Goal: Transaction & Acquisition: Purchase product/service

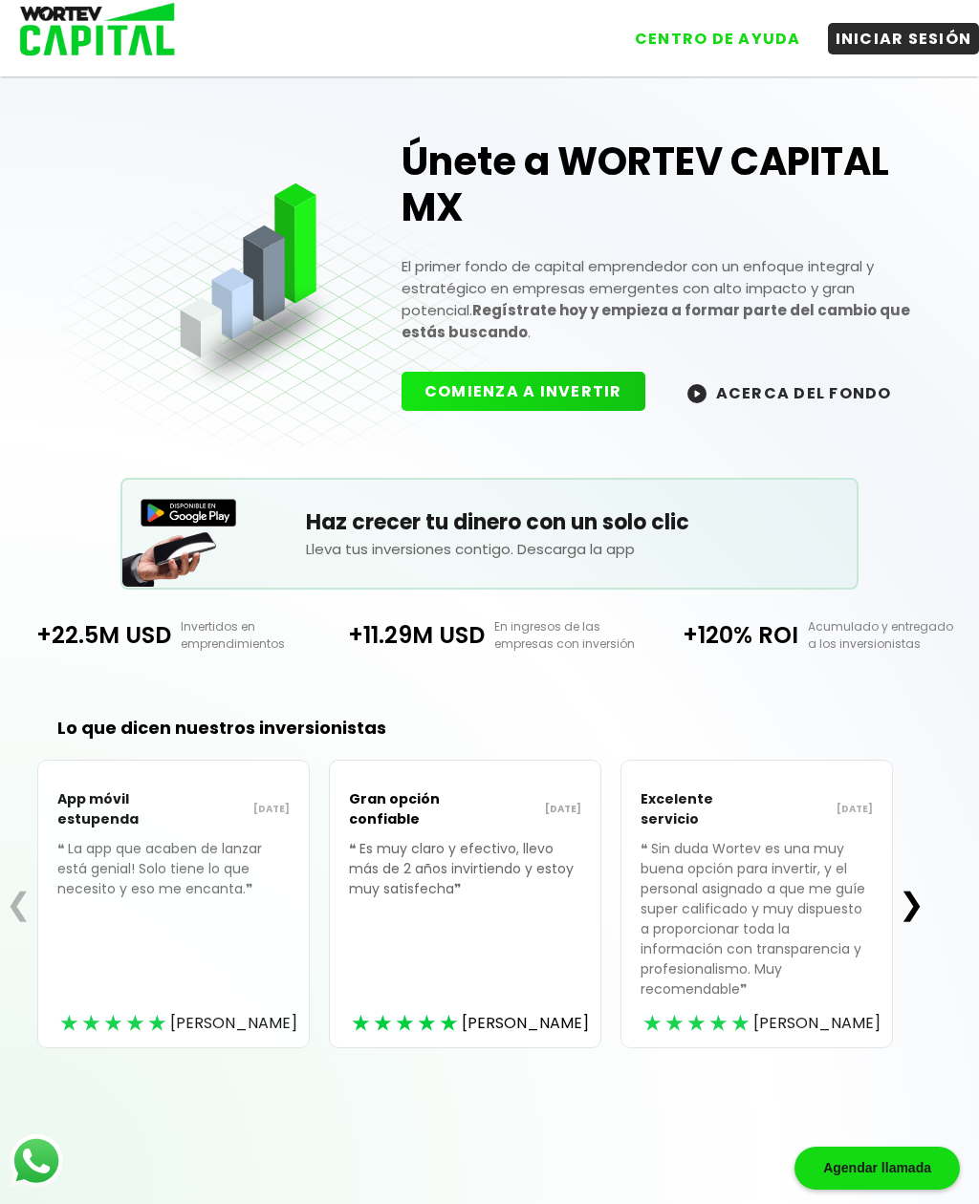
click at [900, 43] on button "INICIAR SESIÓN" at bounding box center [904, 39] width 152 height 32
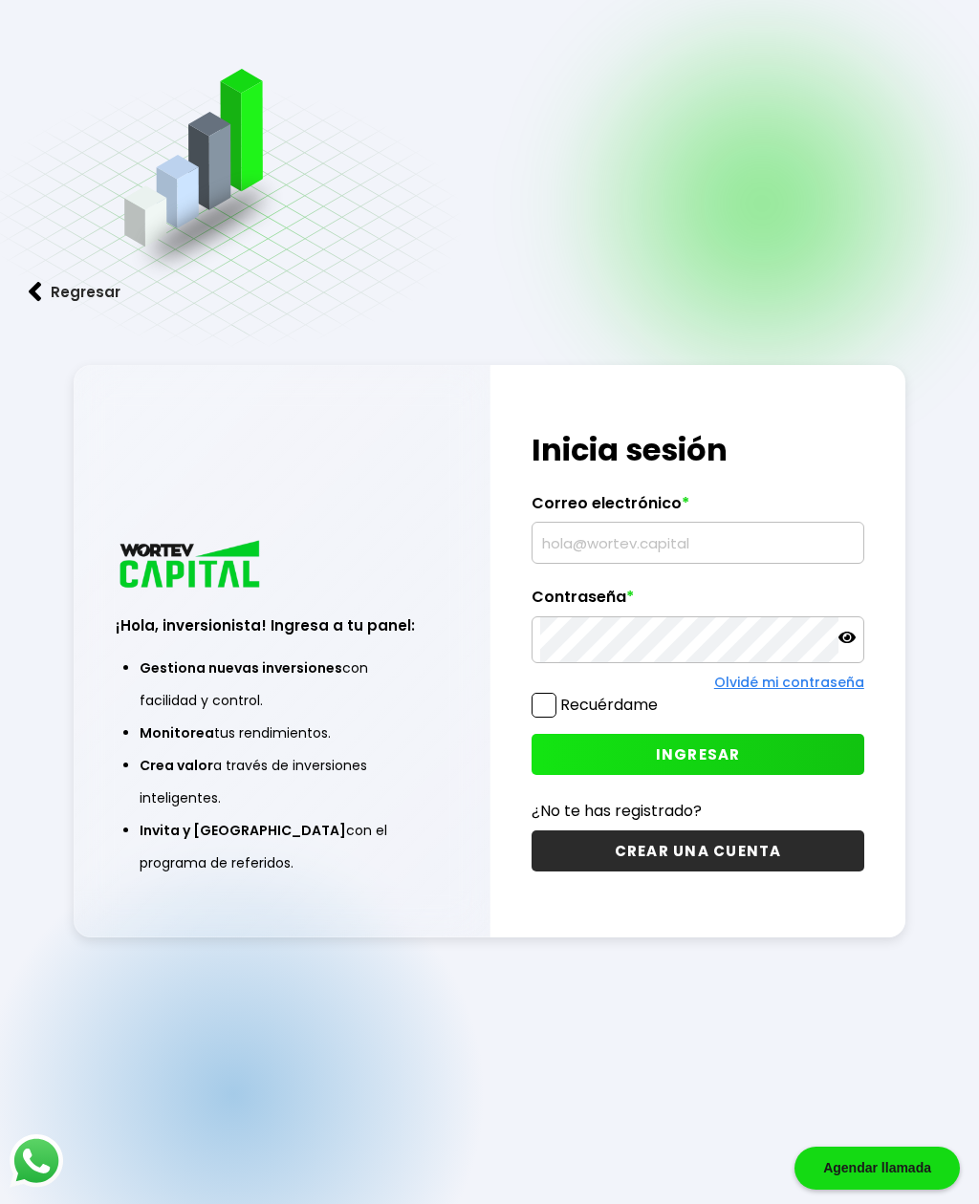
click at [695, 563] on input "text" at bounding box center [697, 543] width 314 height 40
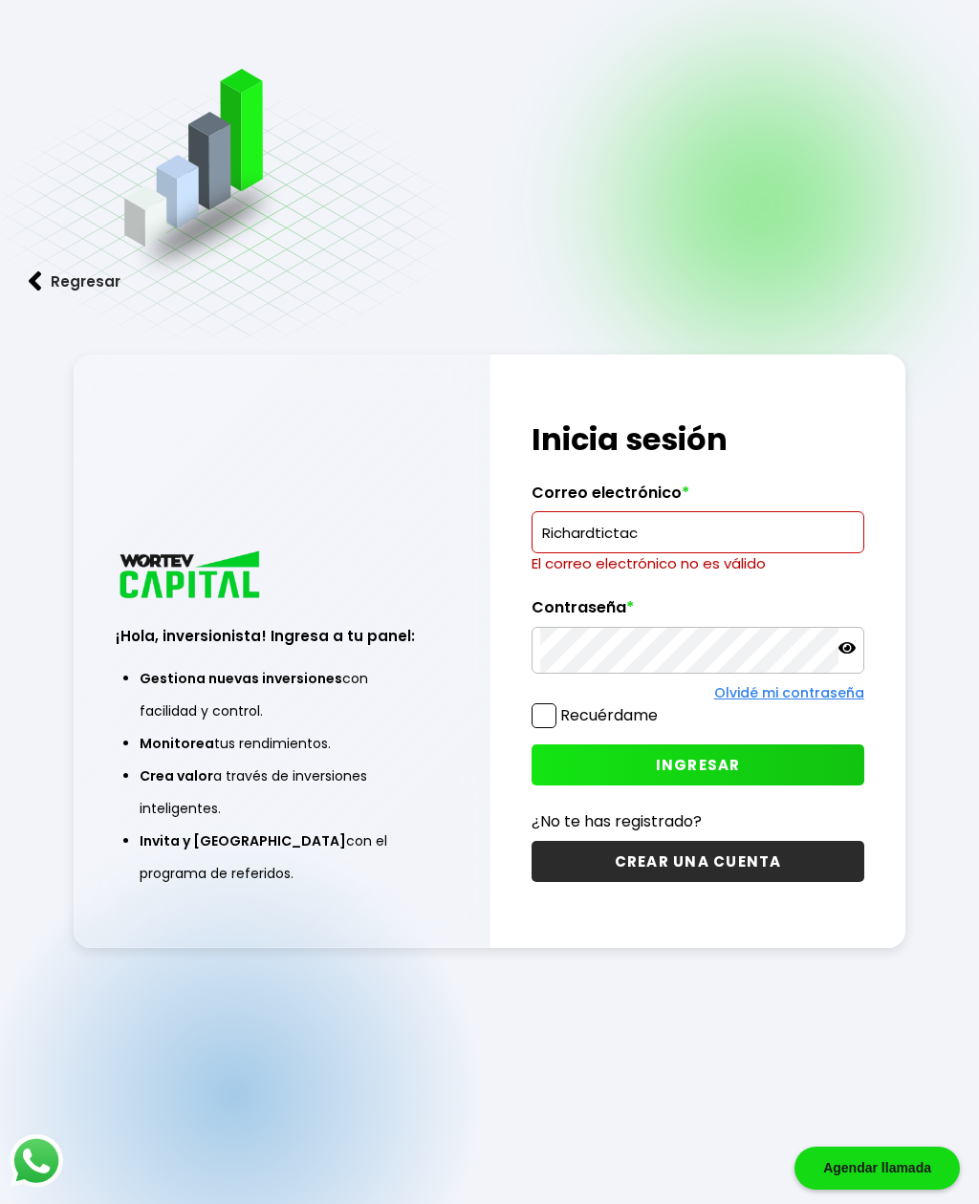
click at [30, 1155] on img at bounding box center [37, 1161] width 54 height 54
click at [717, 552] on input "Richardtictac" at bounding box center [697, 532] width 314 height 40
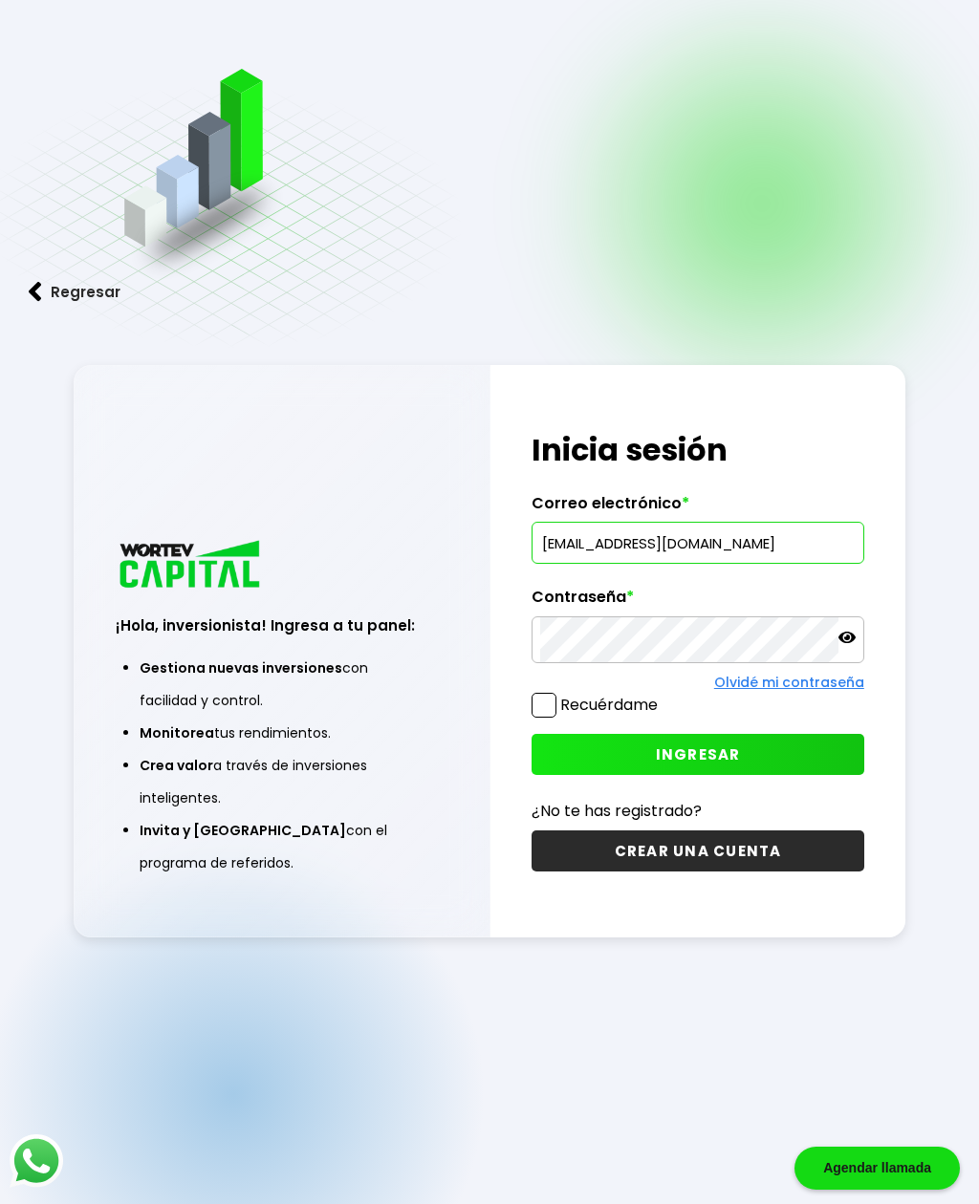
type input "[EMAIL_ADDRESS][DOMAIN_NAME]"
click at [859, 664] on div at bounding box center [697, 640] width 332 height 48
click at [853, 646] on icon at bounding box center [846, 637] width 17 height 17
click at [752, 775] on button "INGRESAR" at bounding box center [697, 754] width 332 height 41
click at [710, 765] on span "INGRESAR" at bounding box center [698, 755] width 85 height 20
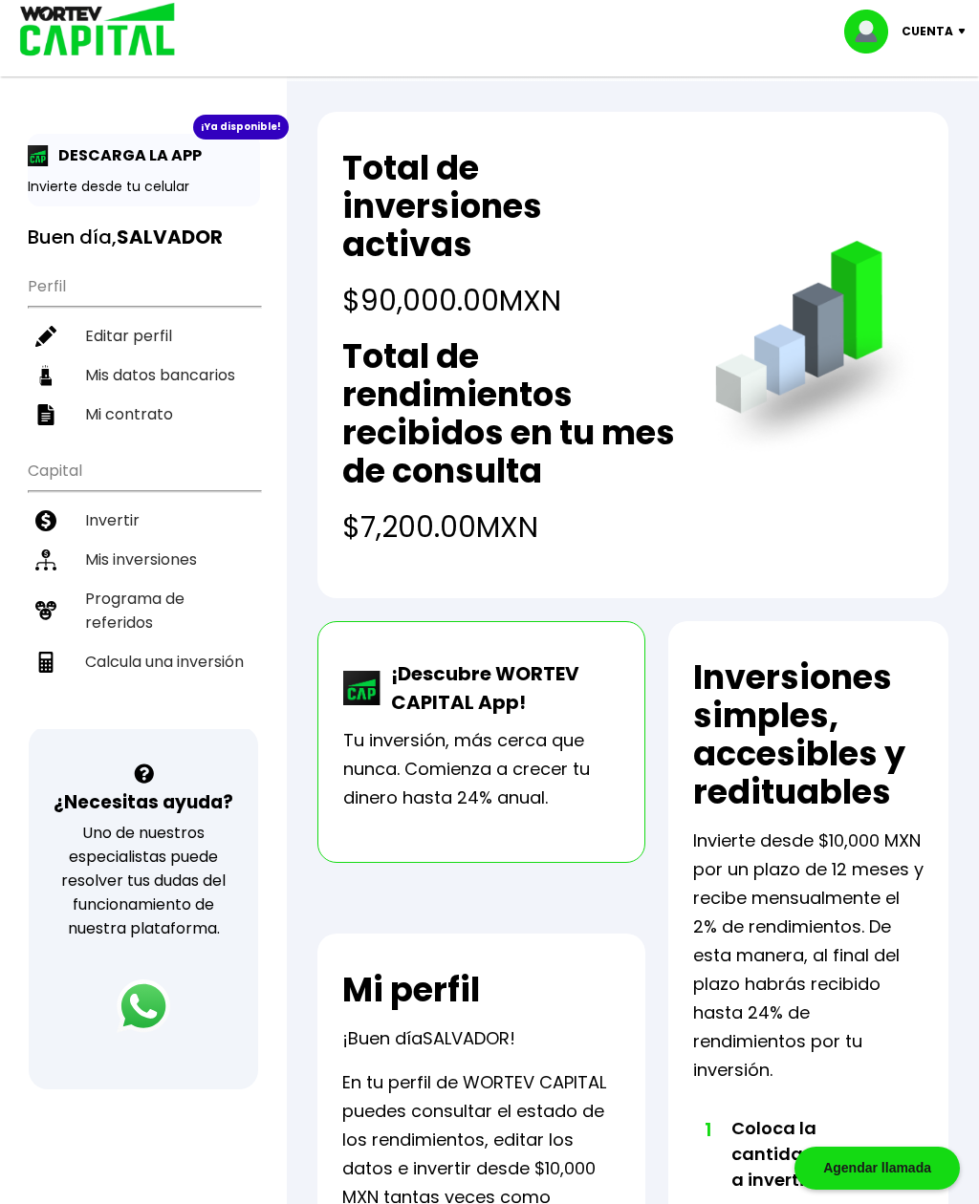
click at [127, 523] on li "Invertir" at bounding box center [144, 520] width 232 height 39
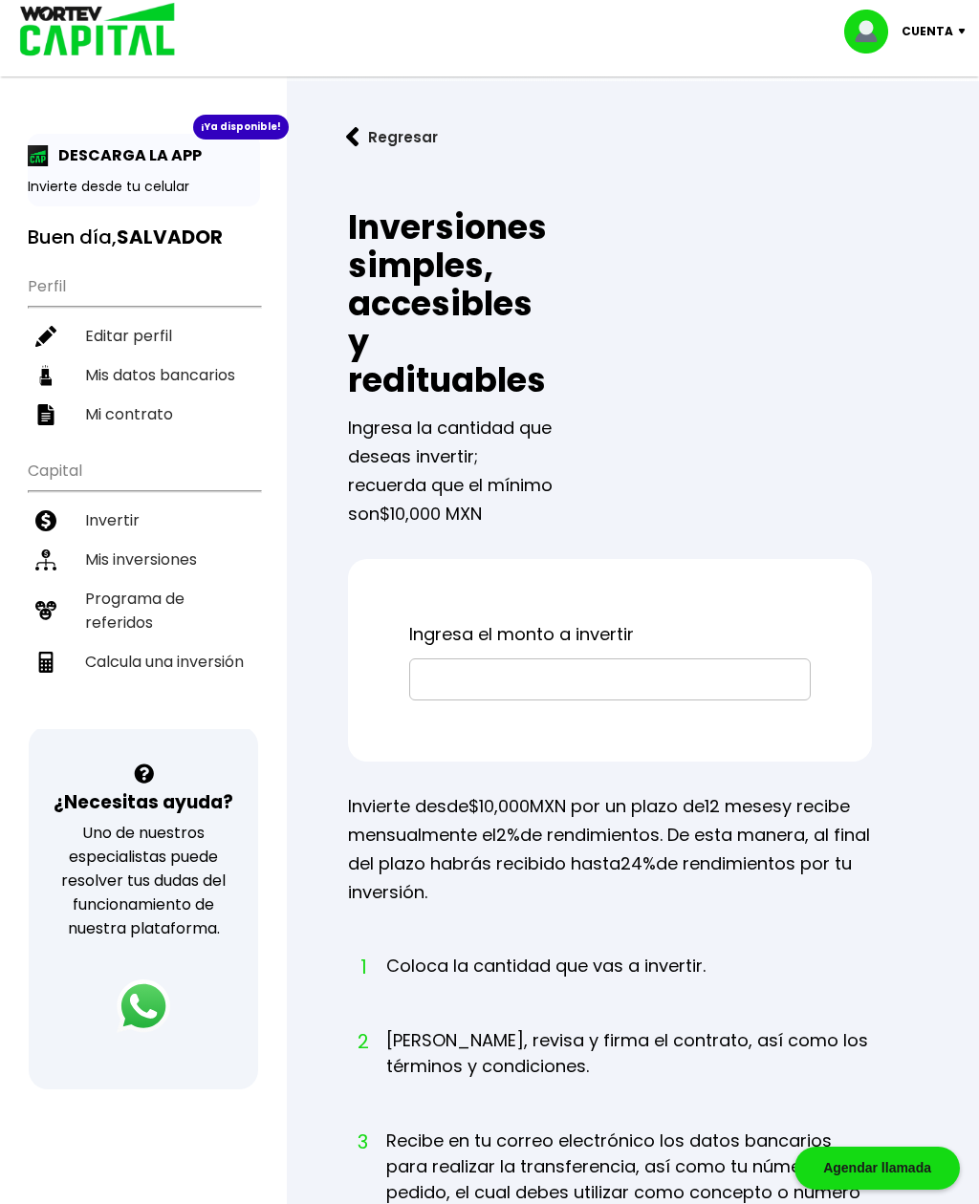
click at [575, 667] on input "text" at bounding box center [610, 679] width 384 height 40
click at [514, 666] on input "text" at bounding box center [610, 679] width 384 height 40
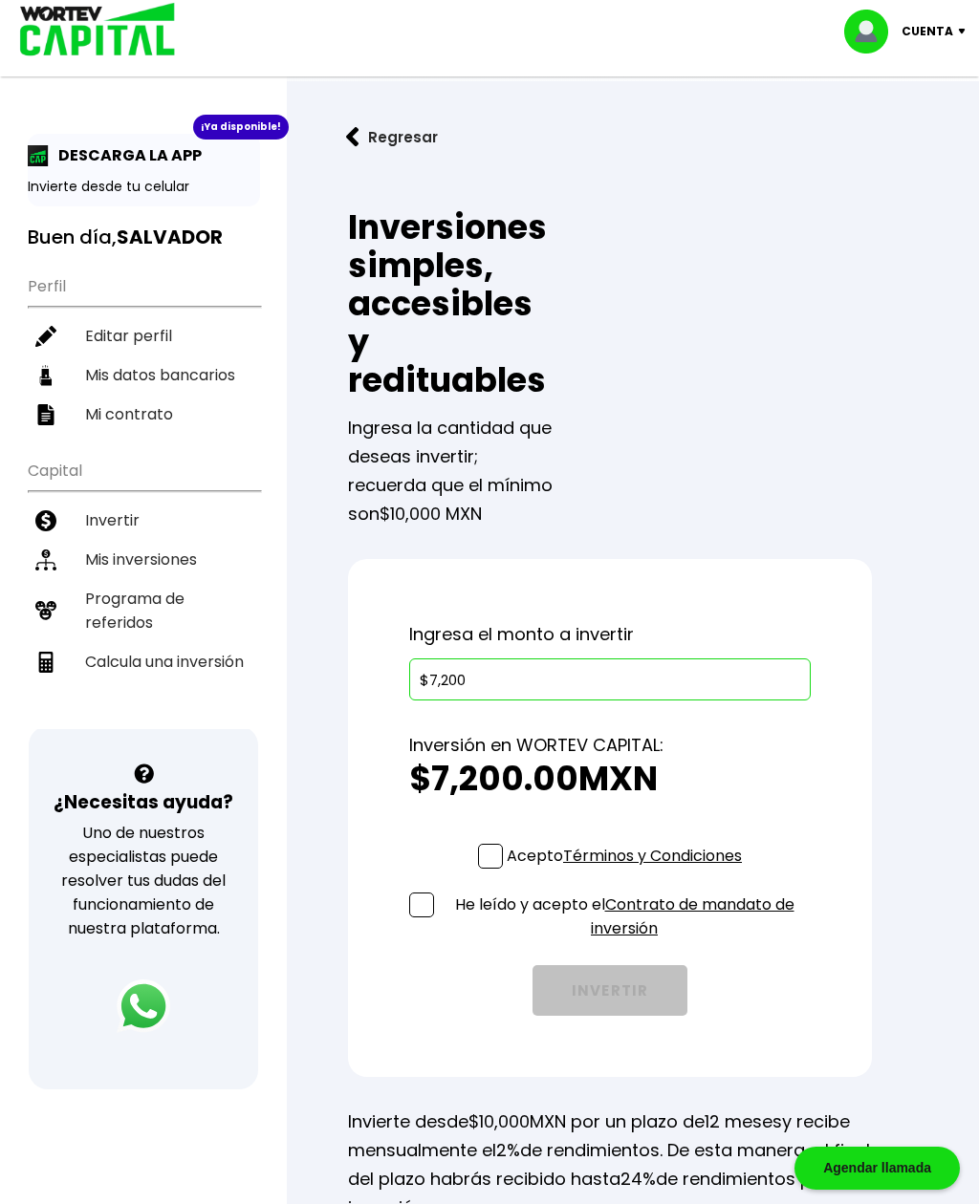
type input "$72,000"
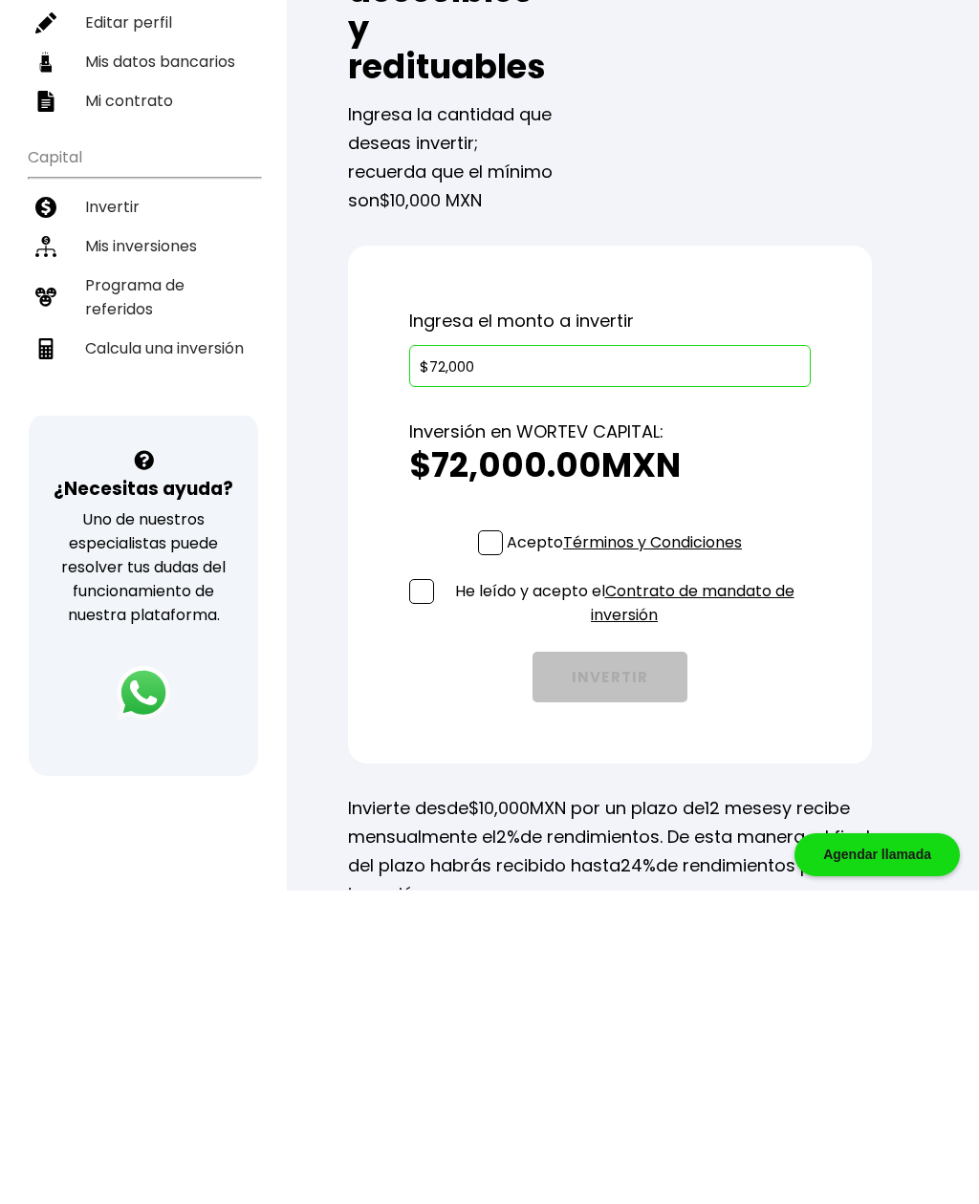
click at [507, 844] on p "Acepto Términos y Condiciones" at bounding box center [624, 856] width 235 height 24
click at [628, 871] on input "Acepto Términos y Condiciones" at bounding box center [628, 871] width 0 height 0
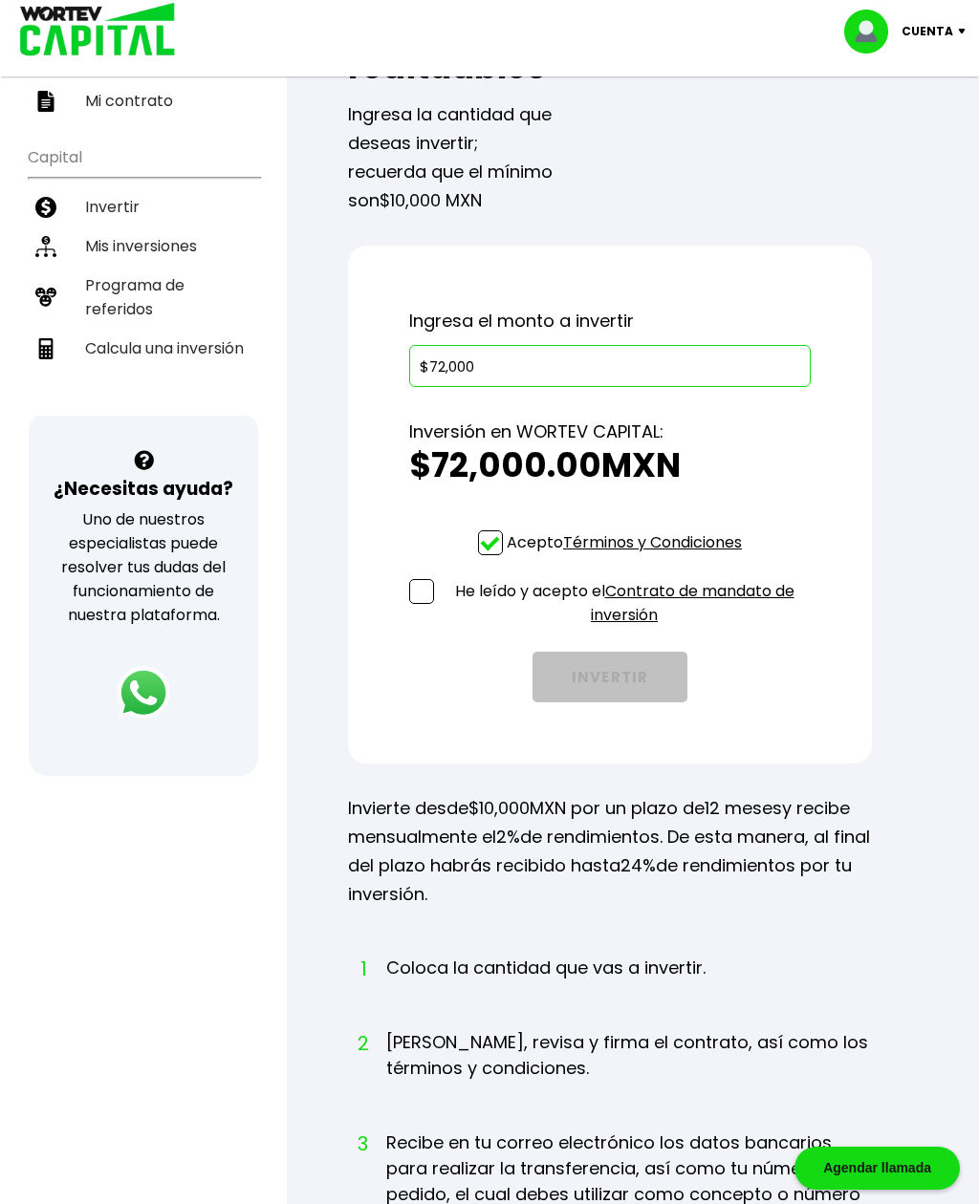
click at [418, 599] on span at bounding box center [421, 591] width 25 height 25
click at [628, 630] on input "He leído y acepto el Contrato de mandato de inversión" at bounding box center [628, 630] width 0 height 0
click at [627, 689] on button "INVERTIR" at bounding box center [609, 677] width 155 height 51
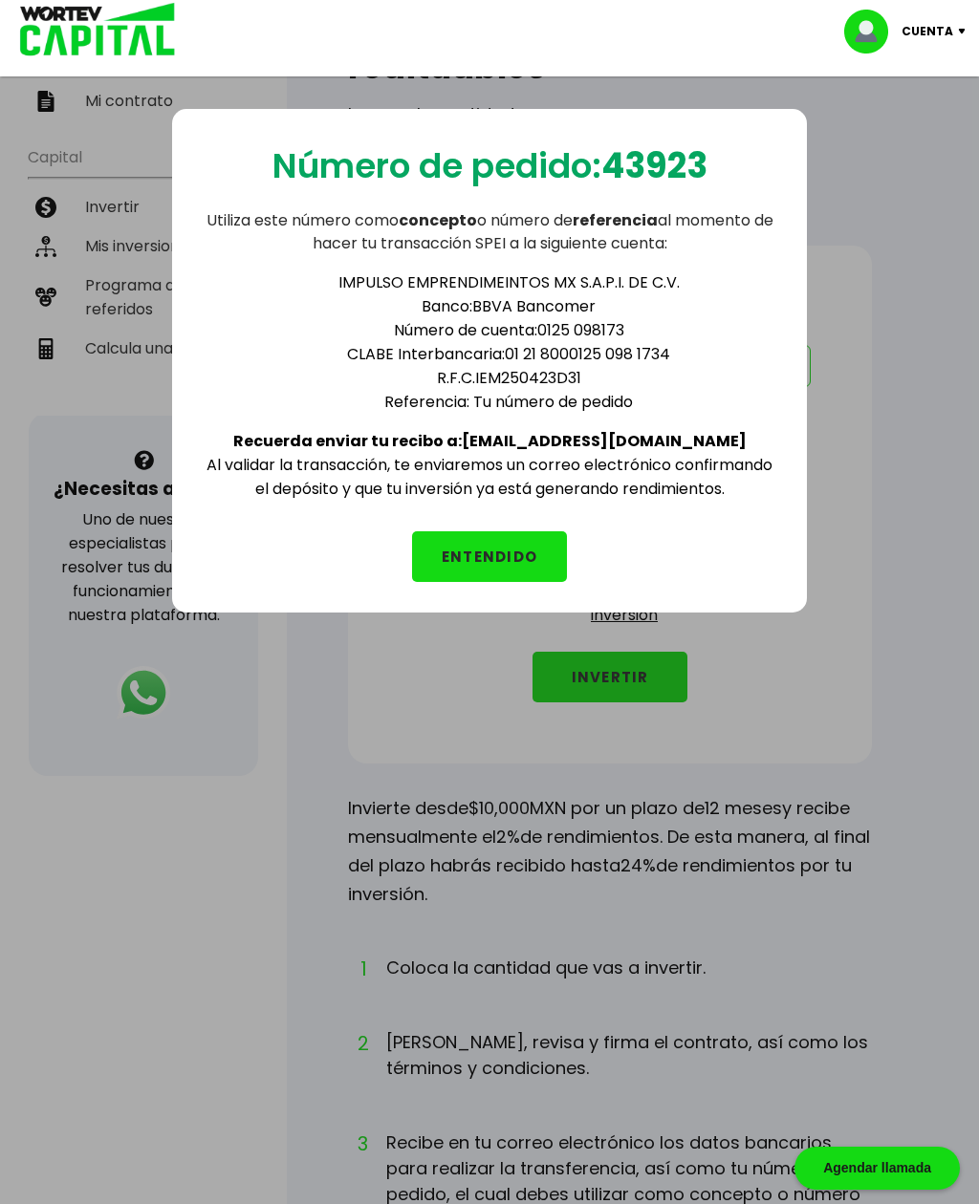
click at [494, 549] on button "ENTENDIDO" at bounding box center [489, 556] width 155 height 51
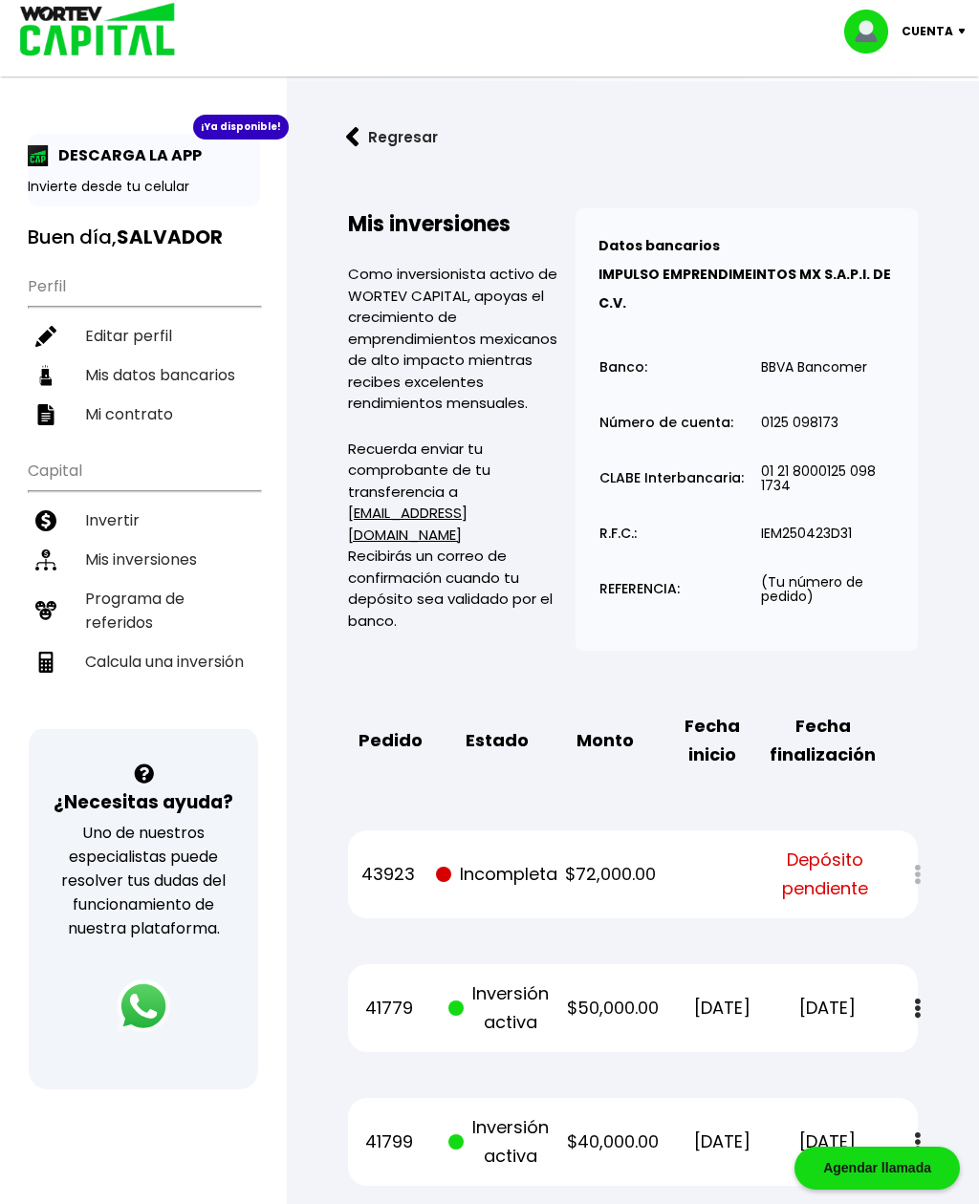
click at [377, 135] on button "Regresar" at bounding box center [391, 137] width 149 height 51
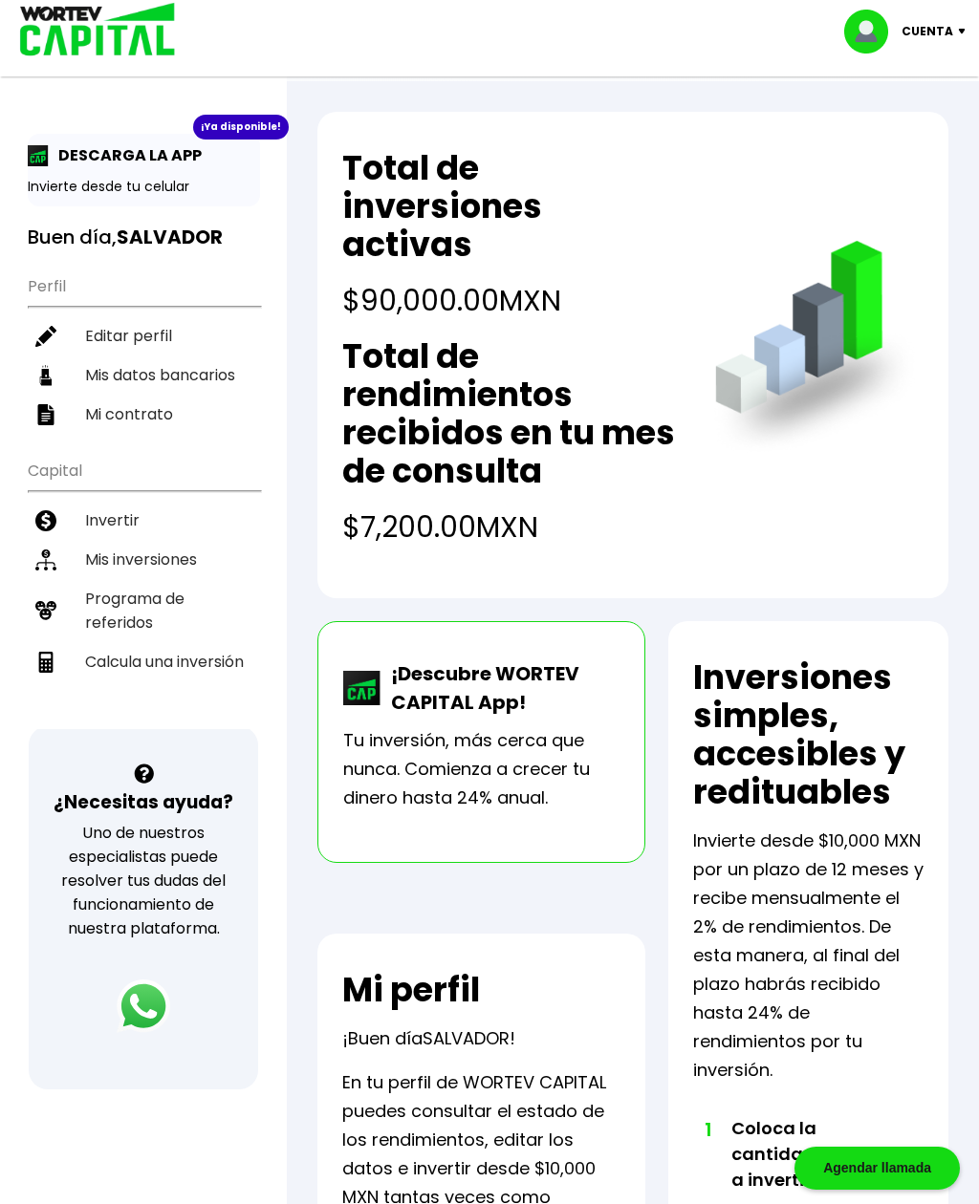
click at [103, 524] on li "Invertir" at bounding box center [144, 520] width 232 height 39
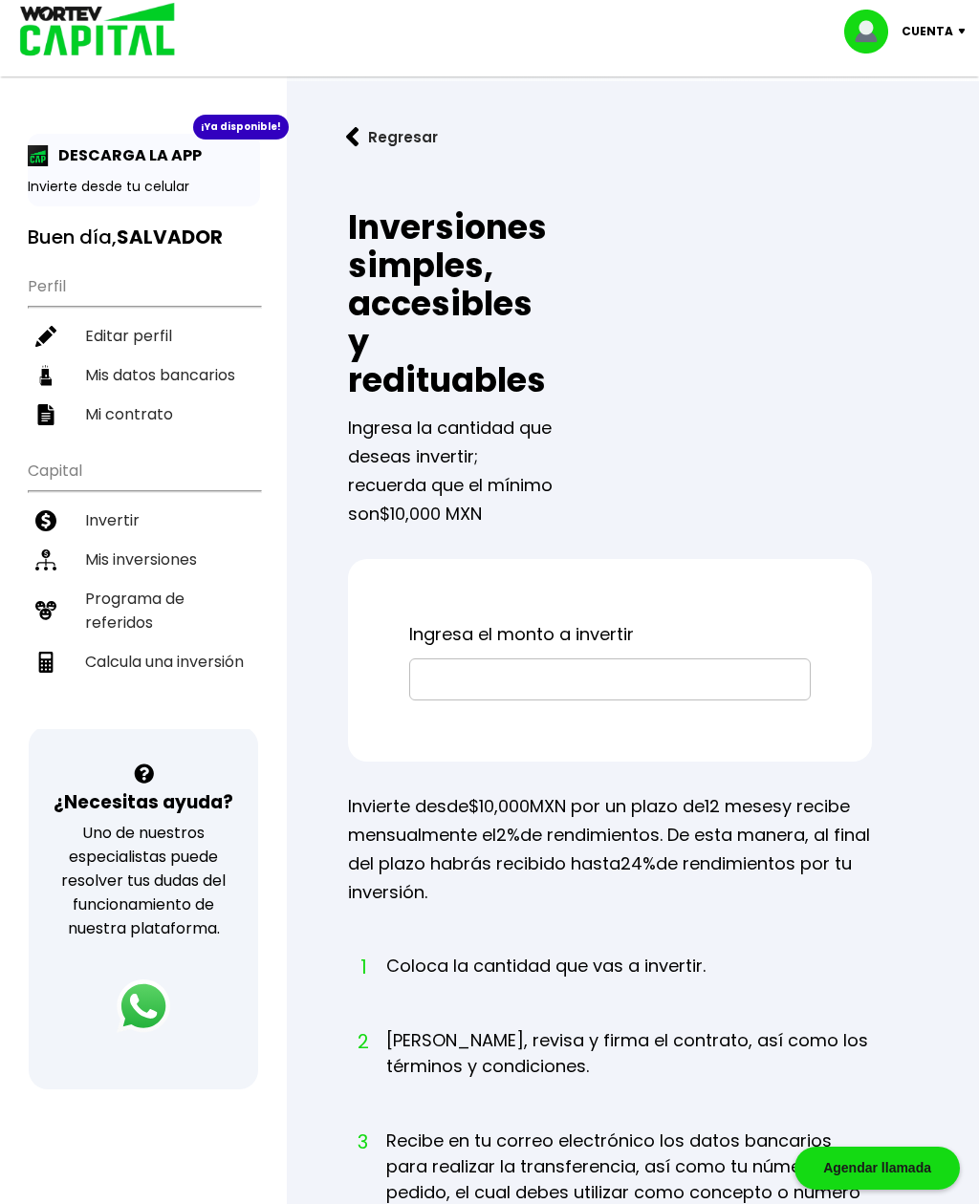
click at [558, 682] on input "text" at bounding box center [610, 679] width 384 height 40
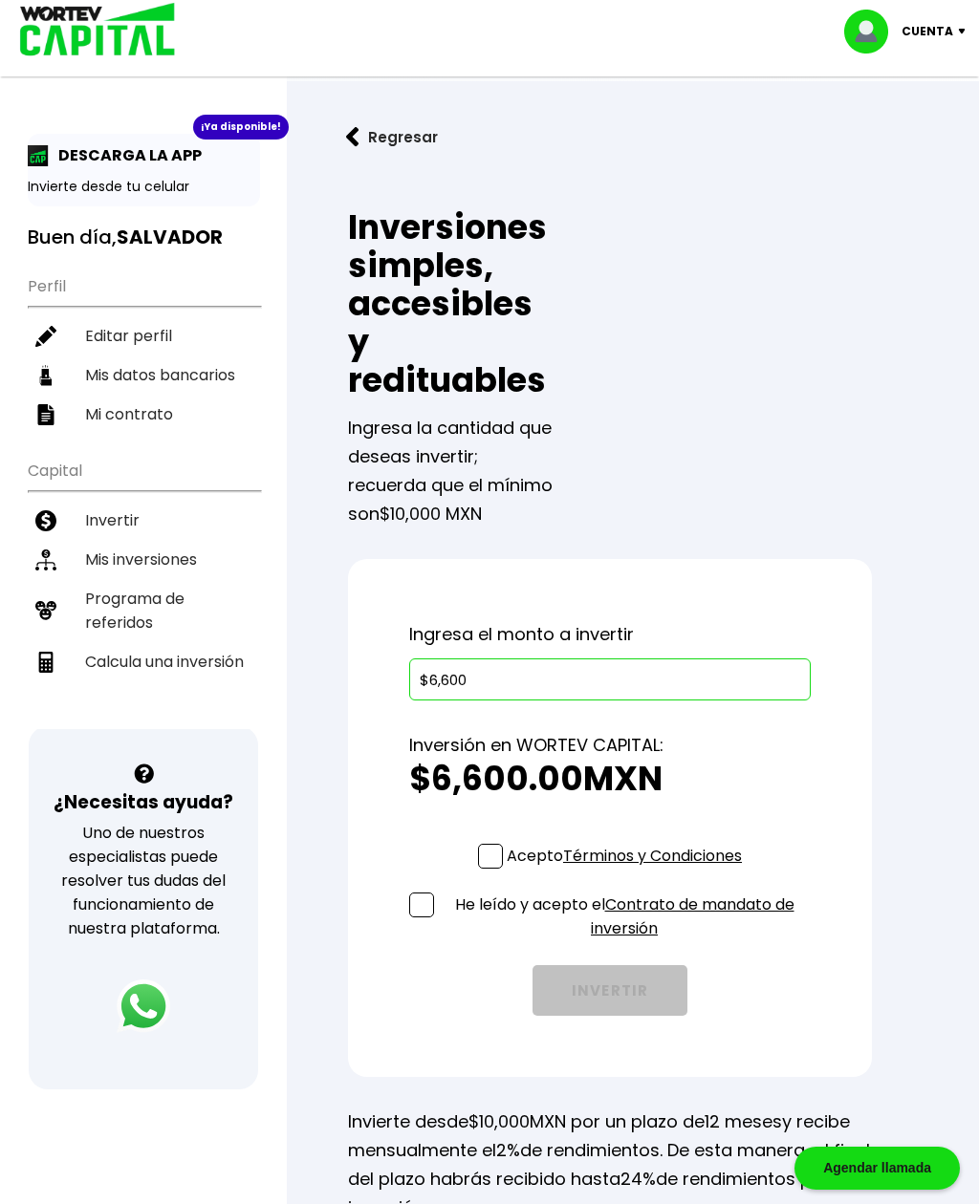
type input "$66,000"
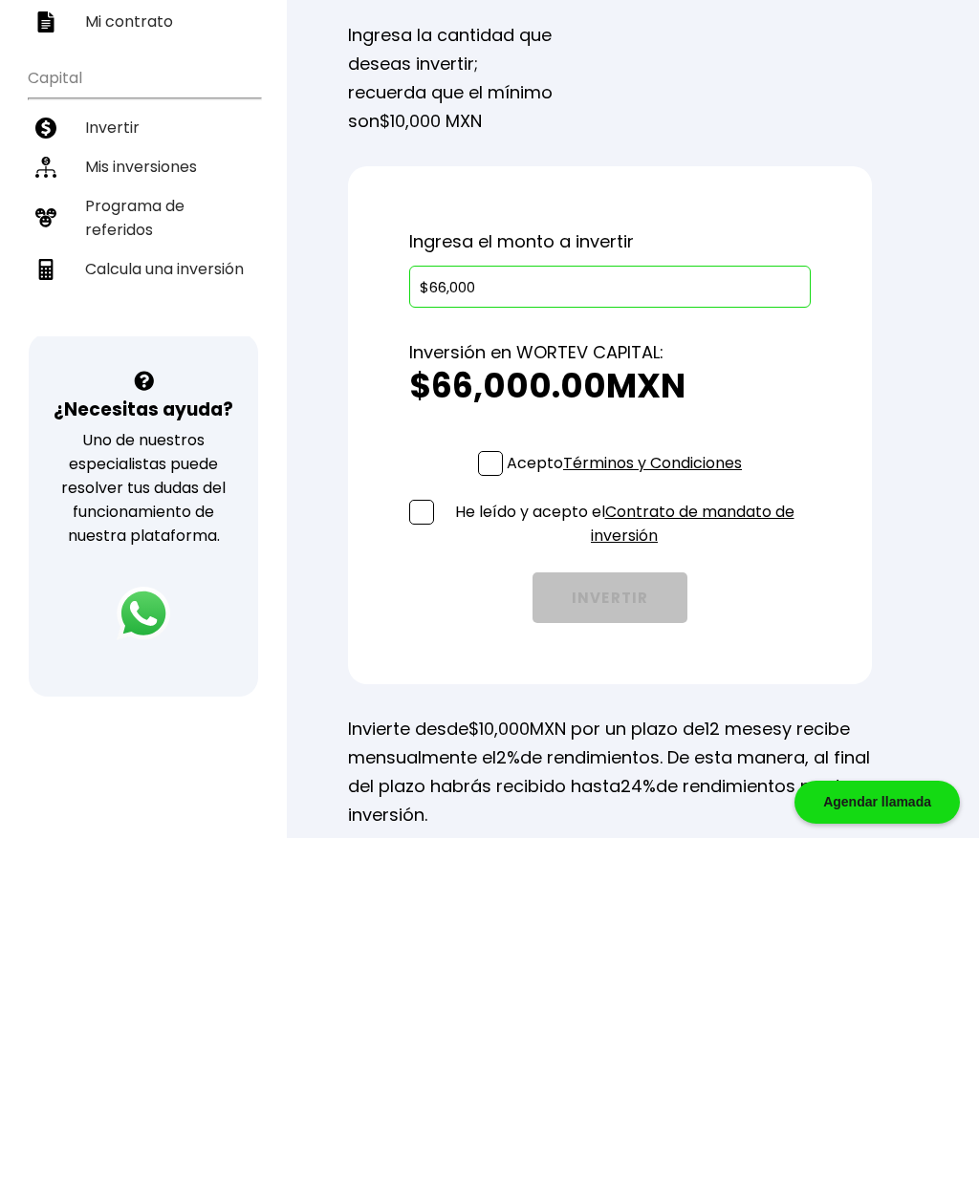
click at [478, 817] on span at bounding box center [490, 829] width 25 height 25
click at [628, 844] on input "Acepto Términos y Condiciones" at bounding box center [628, 844] width 0 height 0
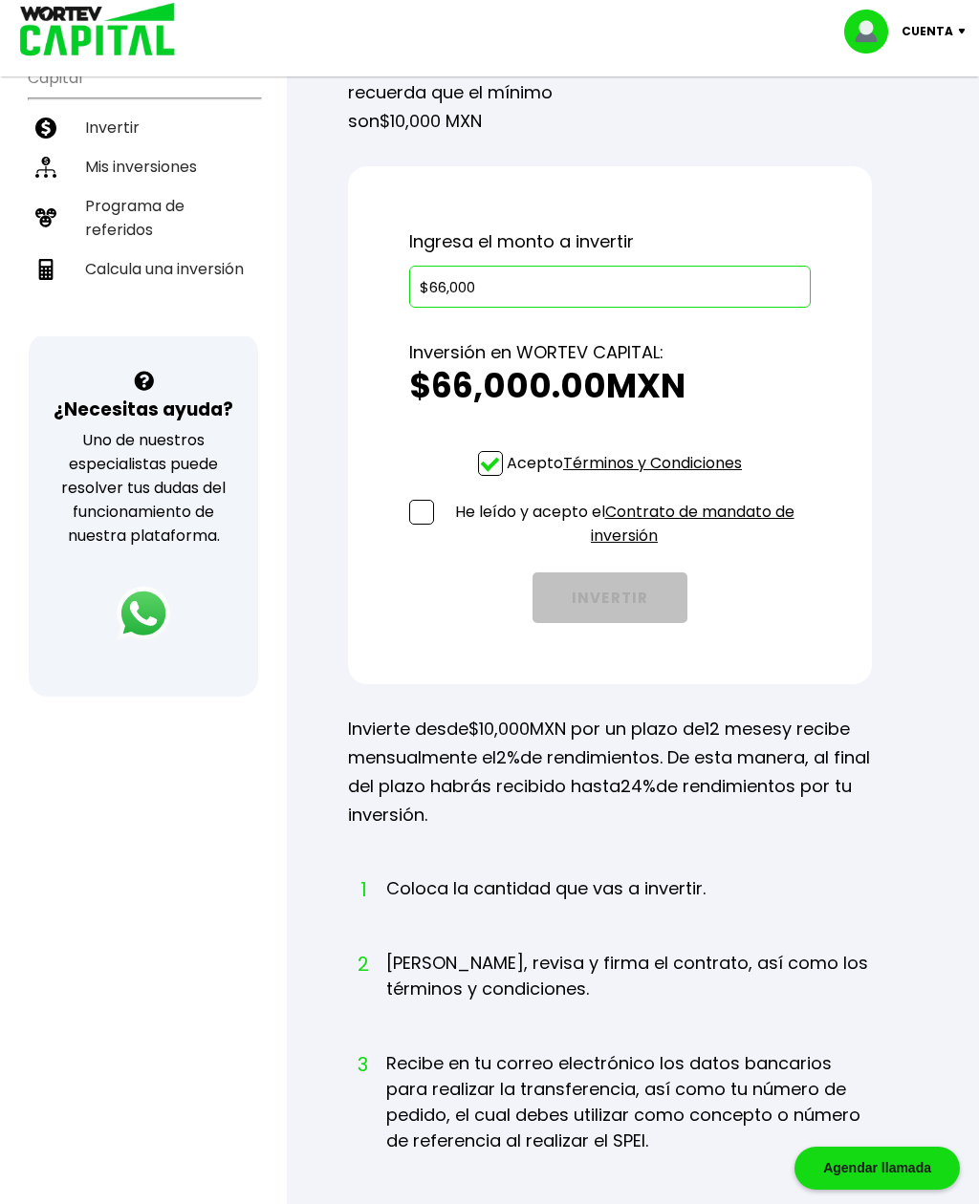
click at [434, 508] on label "He leído y acepto el Contrato de mandato de inversión" at bounding box center [609, 524] width 401 height 48
click at [628, 551] on input "He leído y acepto el Contrato de mandato de inversión" at bounding box center [628, 551] width 0 height 0
click at [616, 602] on button "INVERTIR" at bounding box center [609, 598] width 155 height 51
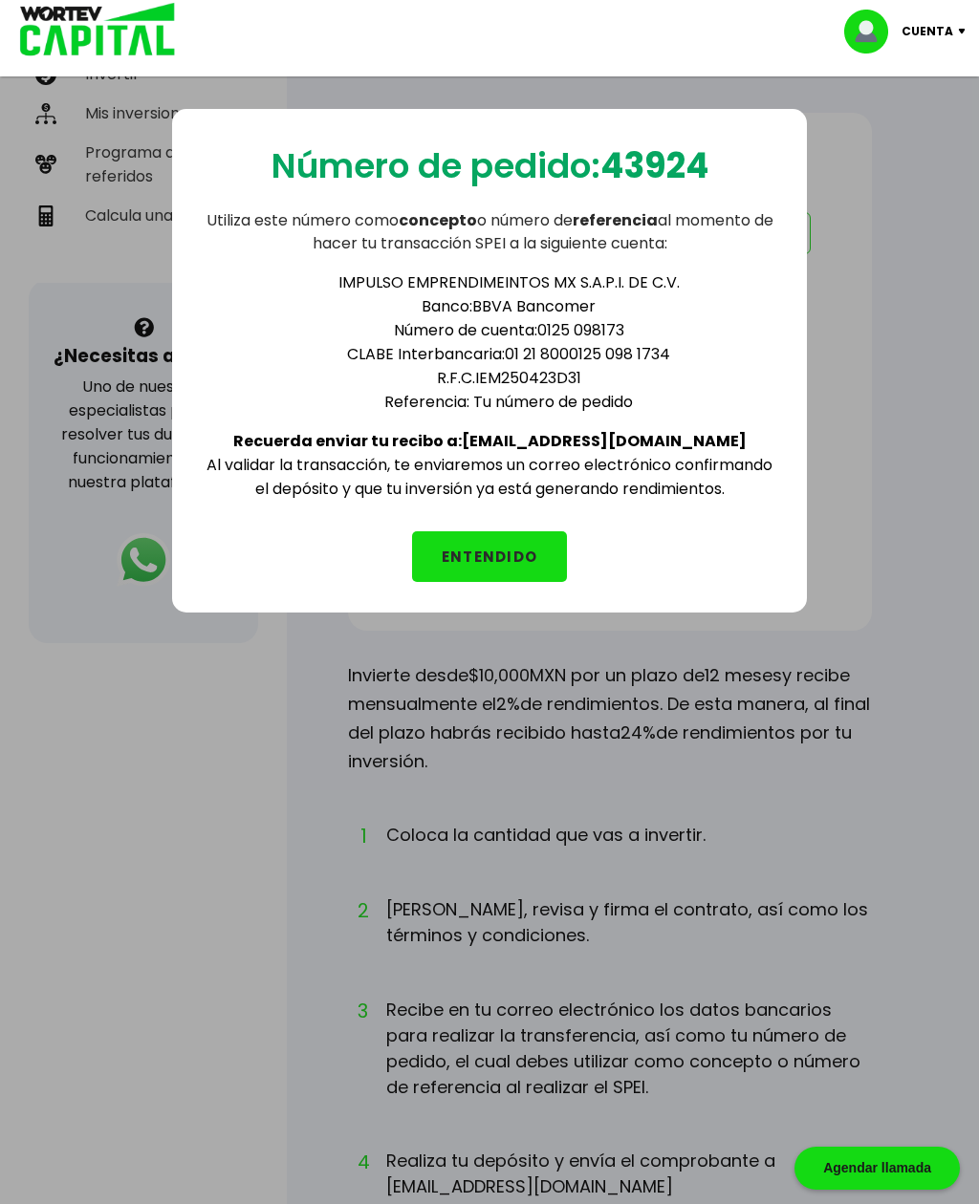
scroll to position [445, 0]
click at [506, 552] on button "ENTENDIDO" at bounding box center [489, 556] width 155 height 51
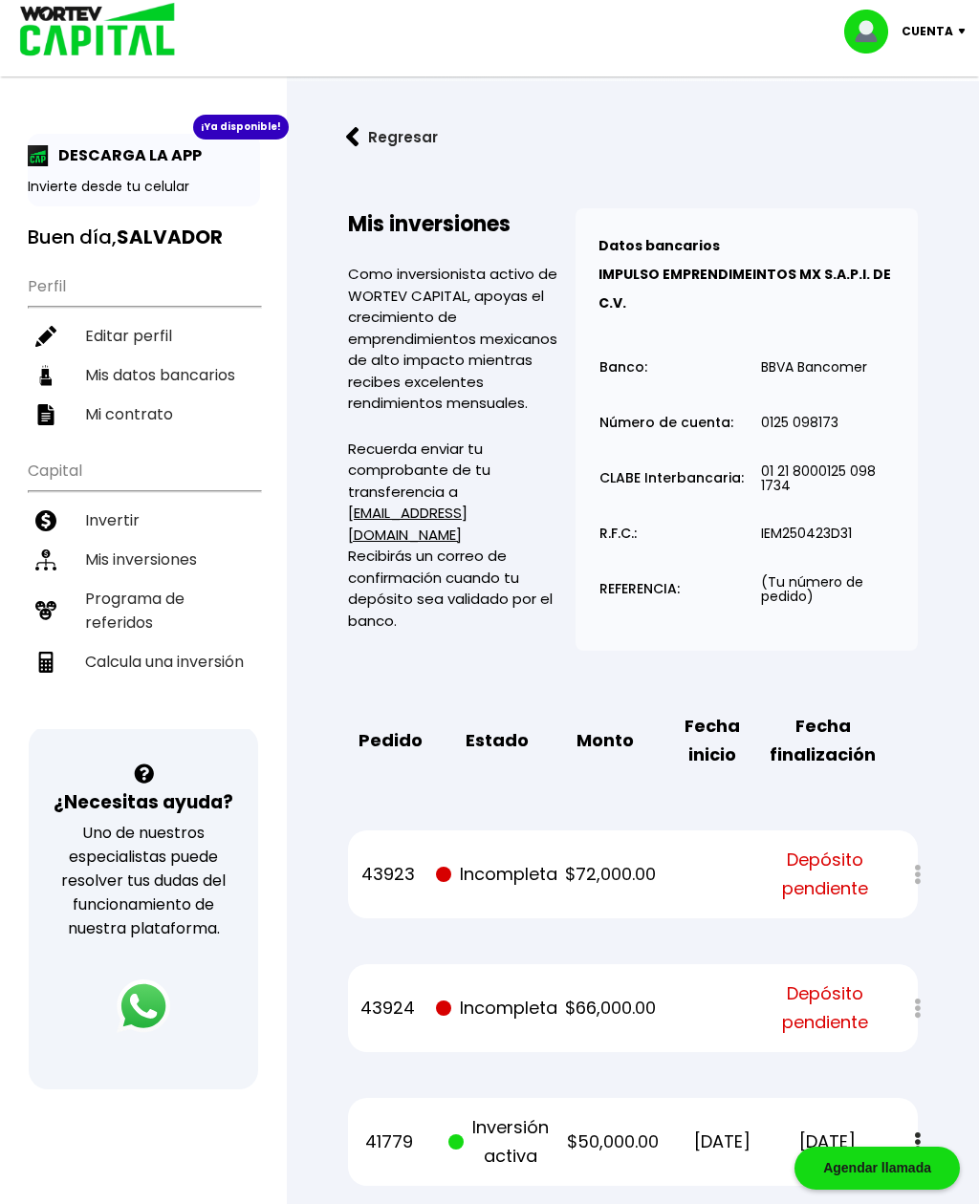
click at [912, 884] on div at bounding box center [904, 874] width 27 height 41
click at [915, 868] on div at bounding box center [904, 874] width 27 height 41
